Goal: Task Accomplishment & Management: Manage account settings

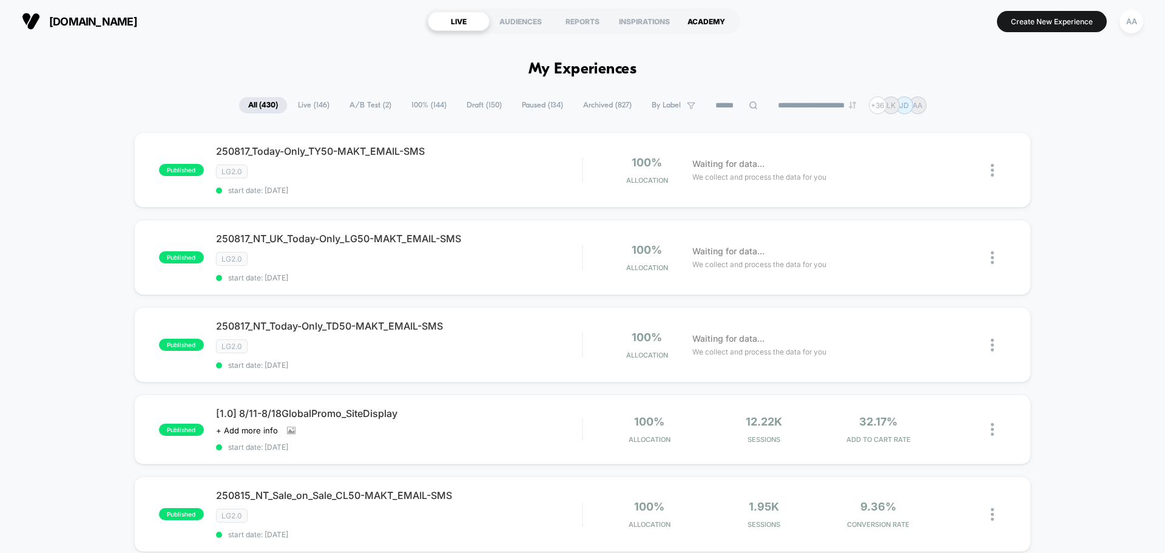
click at [719, 20] on div "ACADEMY" at bounding box center [707, 21] width 62 height 19
click at [1133, 27] on div "AA" at bounding box center [1132, 22] width 24 height 24
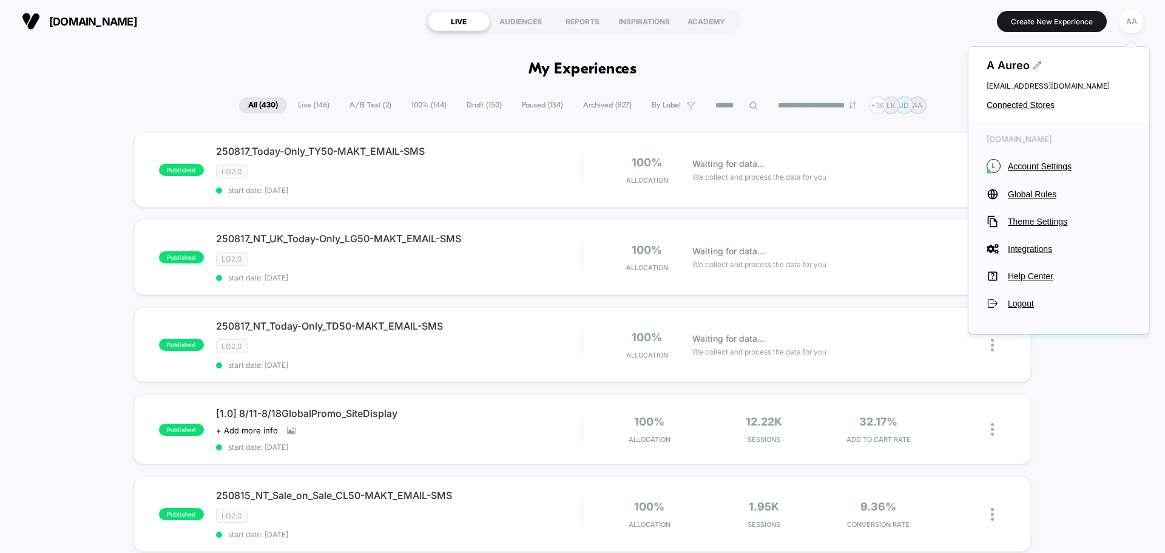
click at [1038, 63] on icon at bounding box center [1037, 65] width 9 height 9
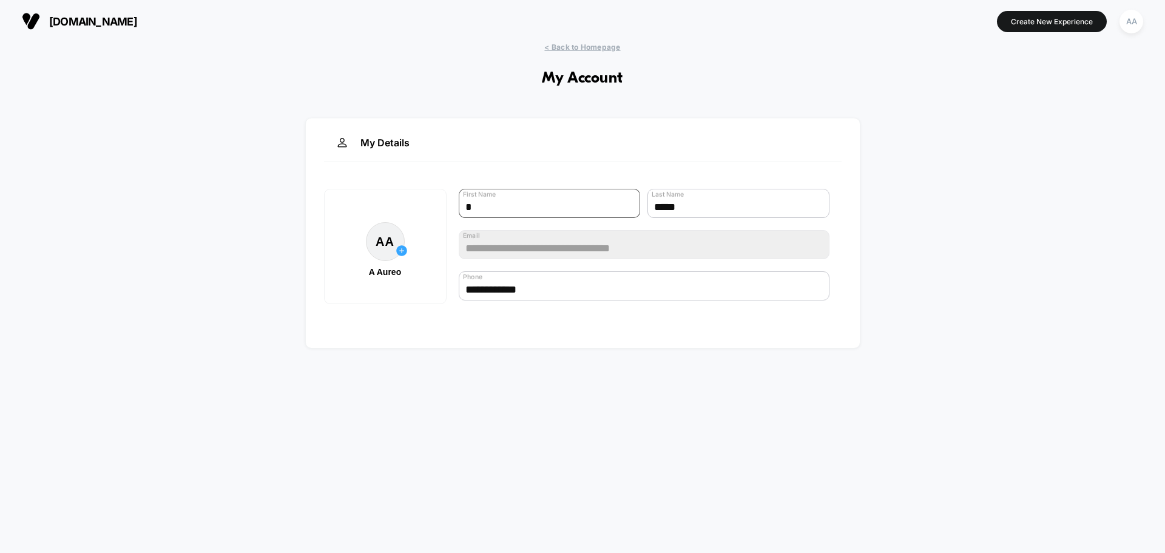
click at [549, 205] on input "*" at bounding box center [550, 203] width 182 height 29
type input "*******"
click at [717, 331] on button "Save" at bounding box center [709, 327] width 63 height 29
click at [73, 21] on span "[DOMAIN_NAME]" at bounding box center [93, 21] width 88 height 13
click at [611, 42] on span "< Back to Homepage" at bounding box center [582, 46] width 76 height 9
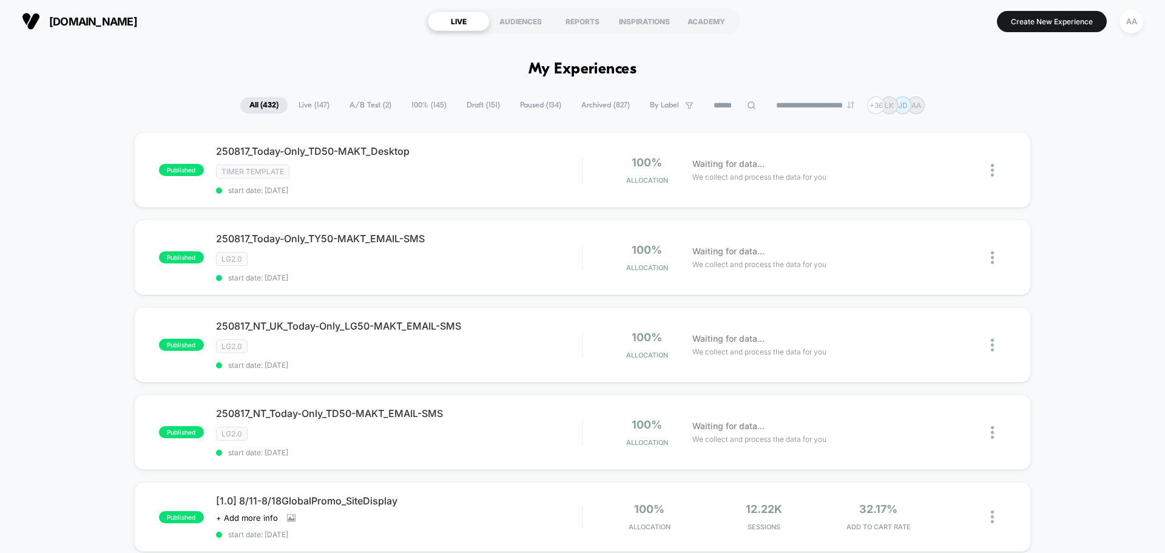
click at [134, 21] on span "[DOMAIN_NAME]" at bounding box center [93, 21] width 88 height 13
click at [1130, 8] on div "AA" at bounding box center [1131, 21] width 31 height 30
click at [1133, 17] on div "AA" at bounding box center [1132, 22] width 24 height 24
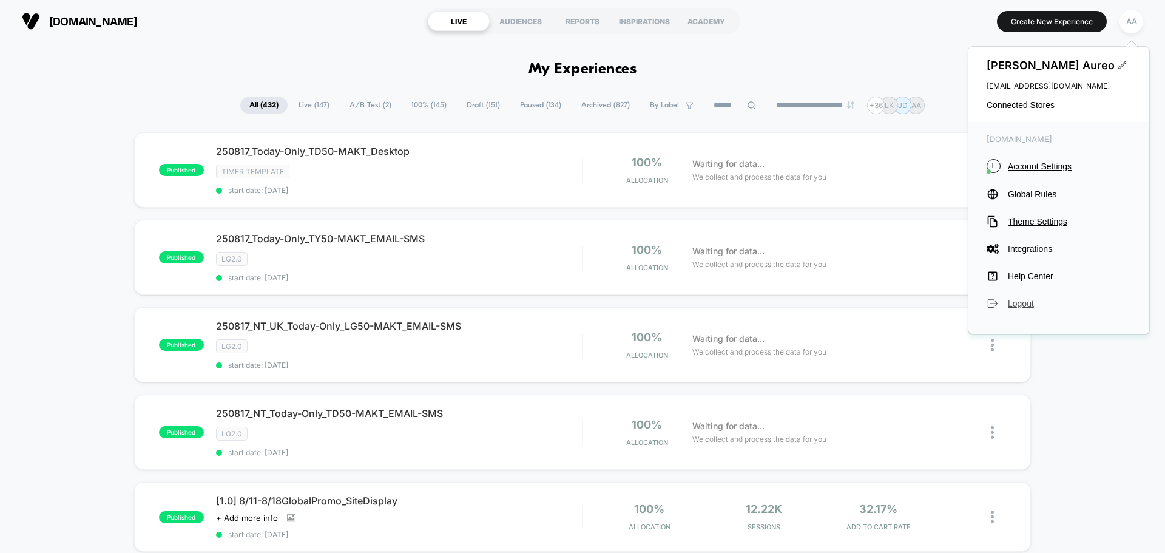
click at [1016, 298] on button "Logout" at bounding box center [1059, 303] width 144 height 12
